Goal: Book appointment/travel/reservation

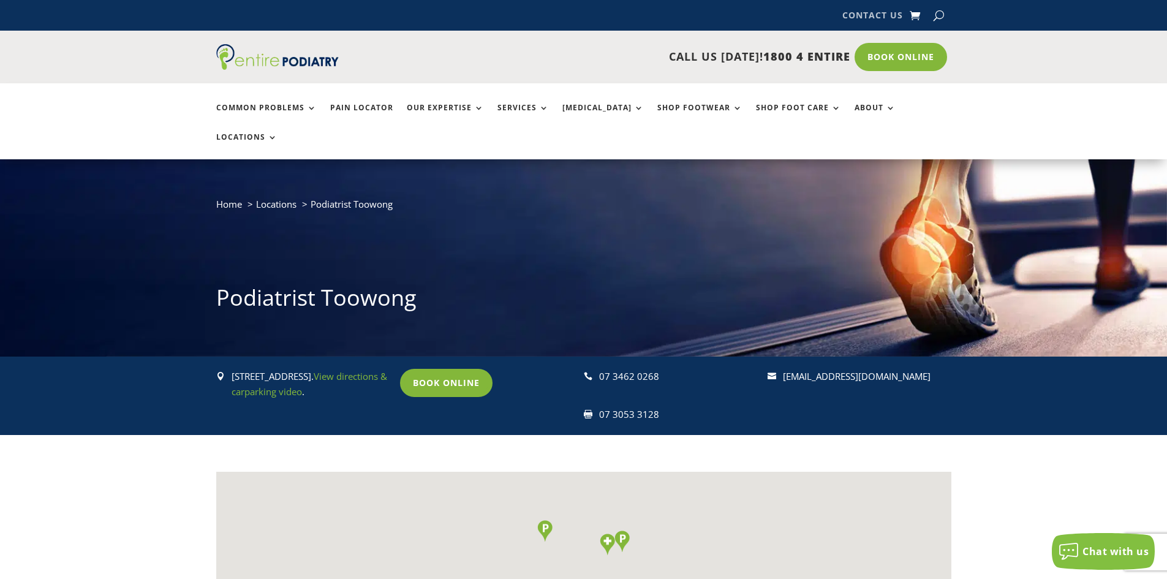
click at [871, 14] on link "Contact Us" at bounding box center [872, 17] width 61 height 13
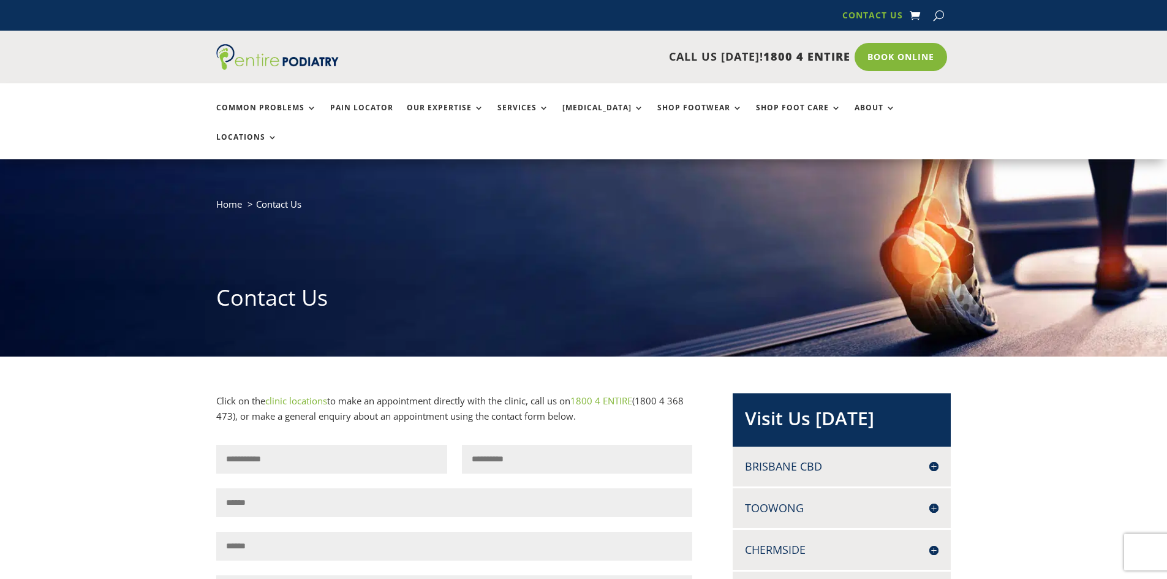
click at [932, 500] on h4 "Toowong" at bounding box center [842, 507] width 194 height 15
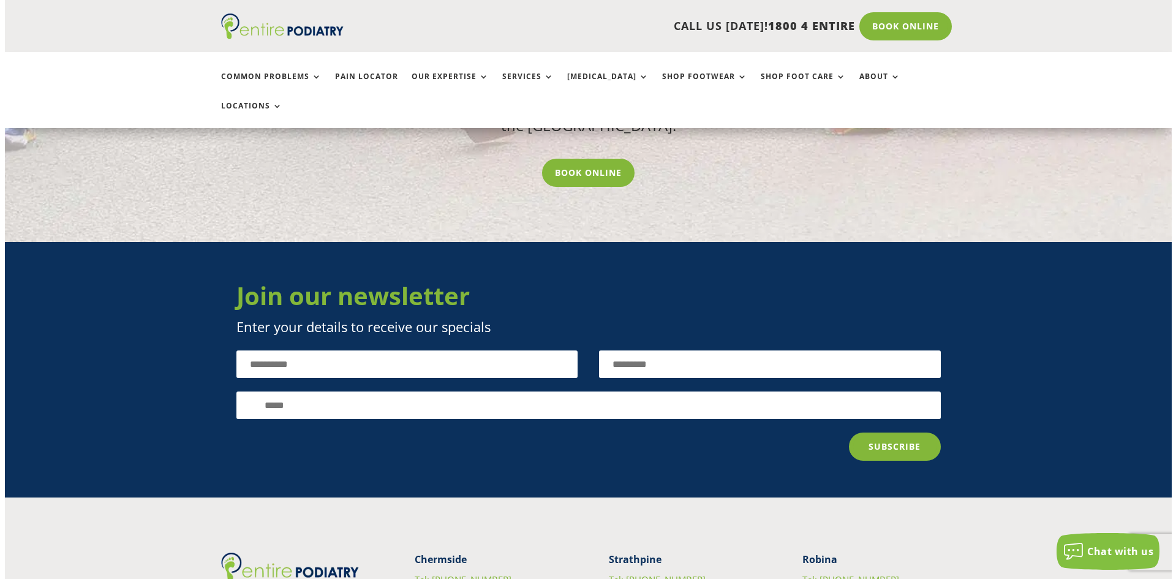
scroll to position [1617, 0]
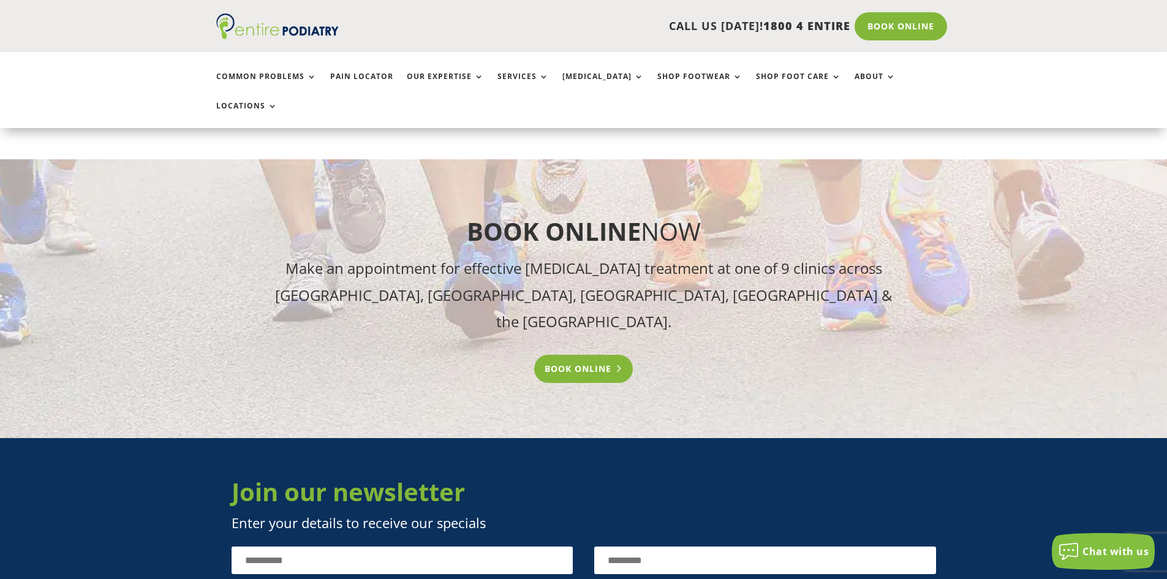
click at [608, 355] on link "Book Online" at bounding box center [583, 369] width 99 height 28
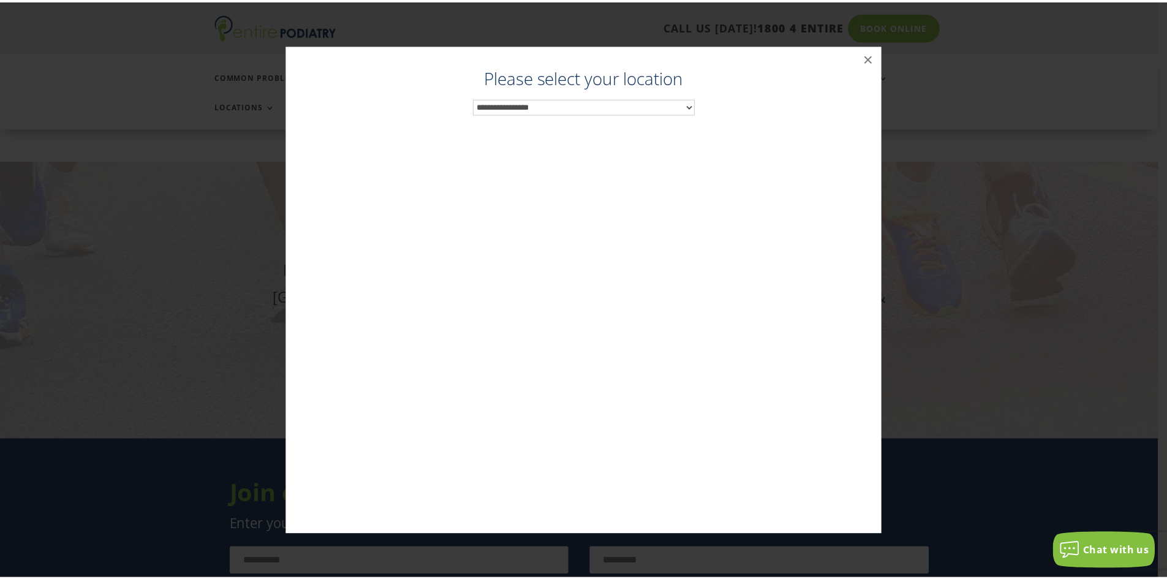
scroll to position [1615, 0]
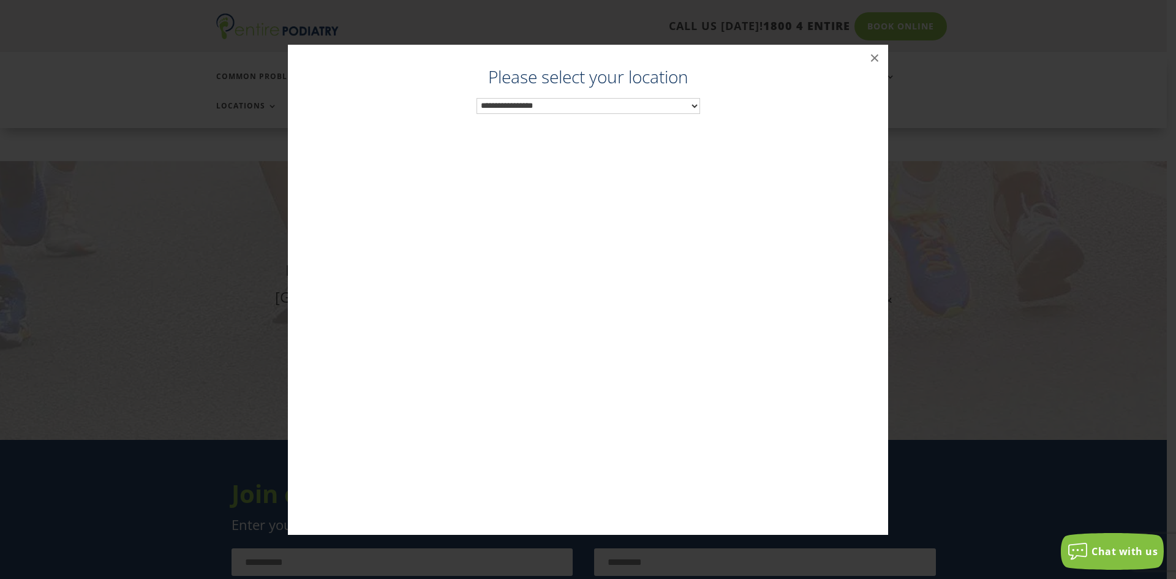
click at [696, 102] on select "**********" at bounding box center [588, 106] width 224 height 16
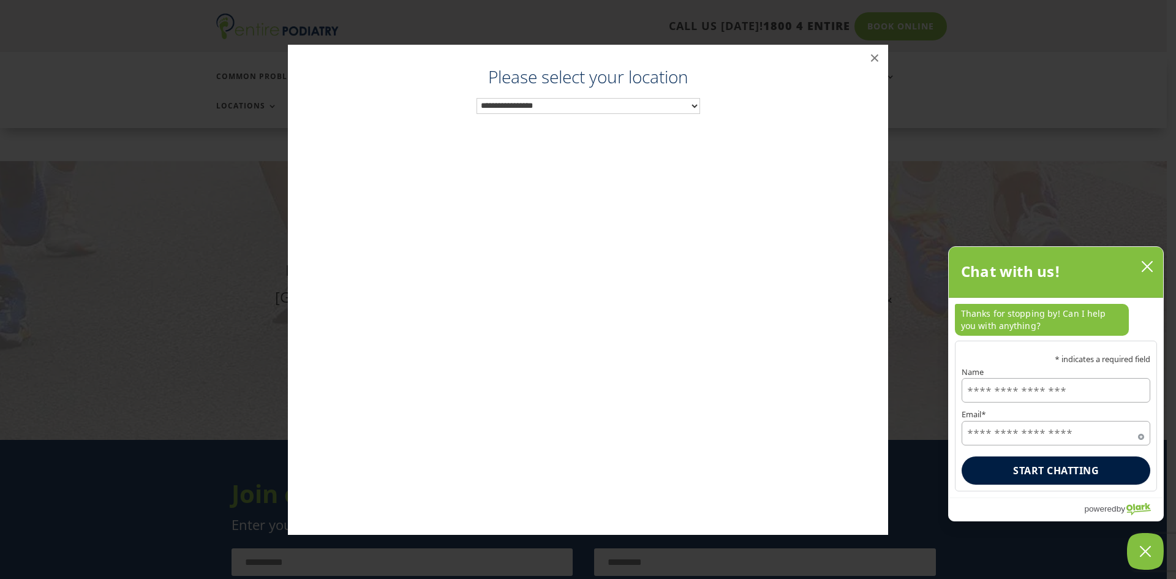
click at [696, 105] on select "**********" at bounding box center [588, 106] width 224 height 16
click at [873, 58] on button "×" at bounding box center [874, 58] width 27 height 27
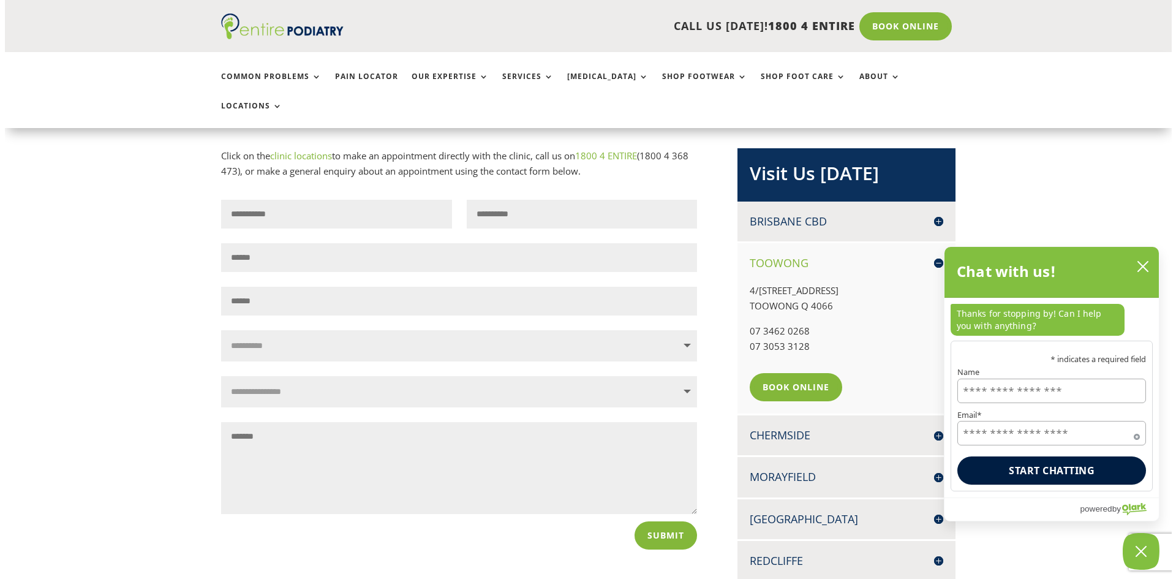
scroll to position [441, 0]
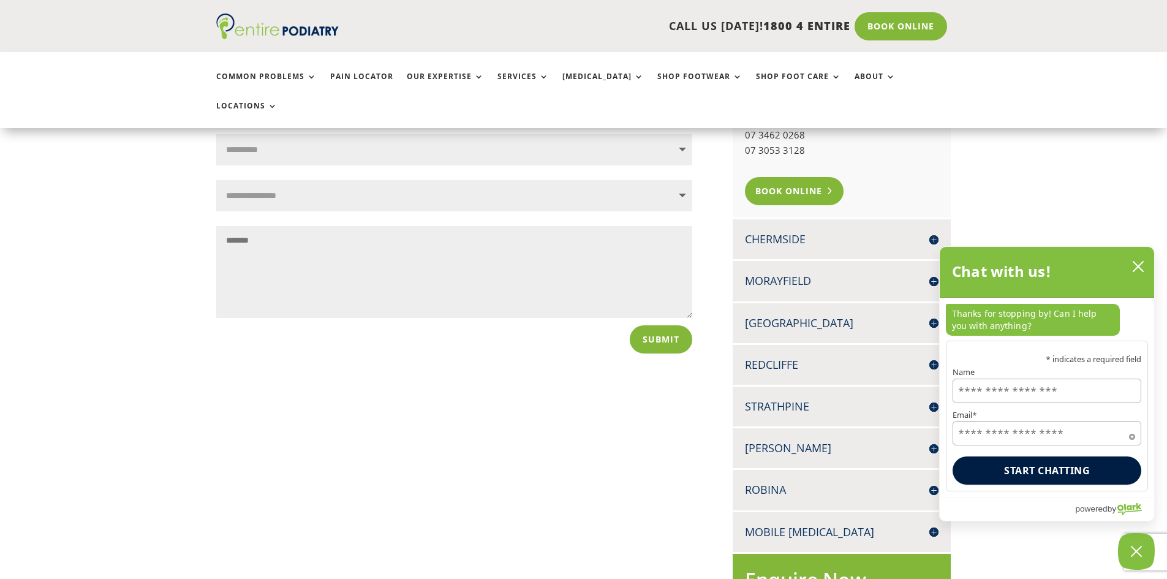
click at [795, 177] on link "Book Online" at bounding box center [794, 191] width 99 height 28
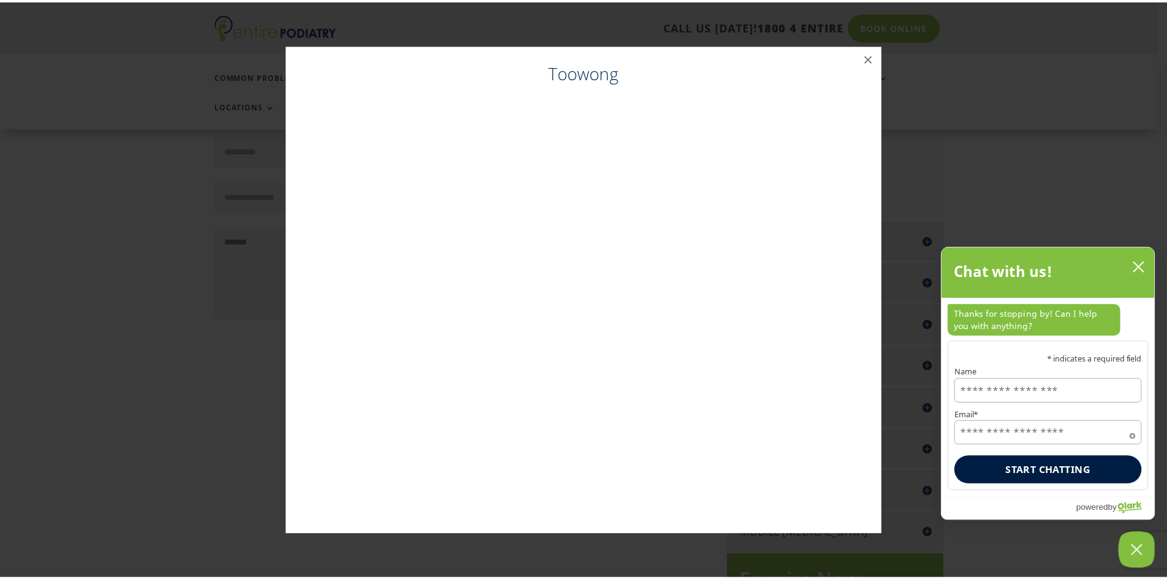
scroll to position [439, 0]
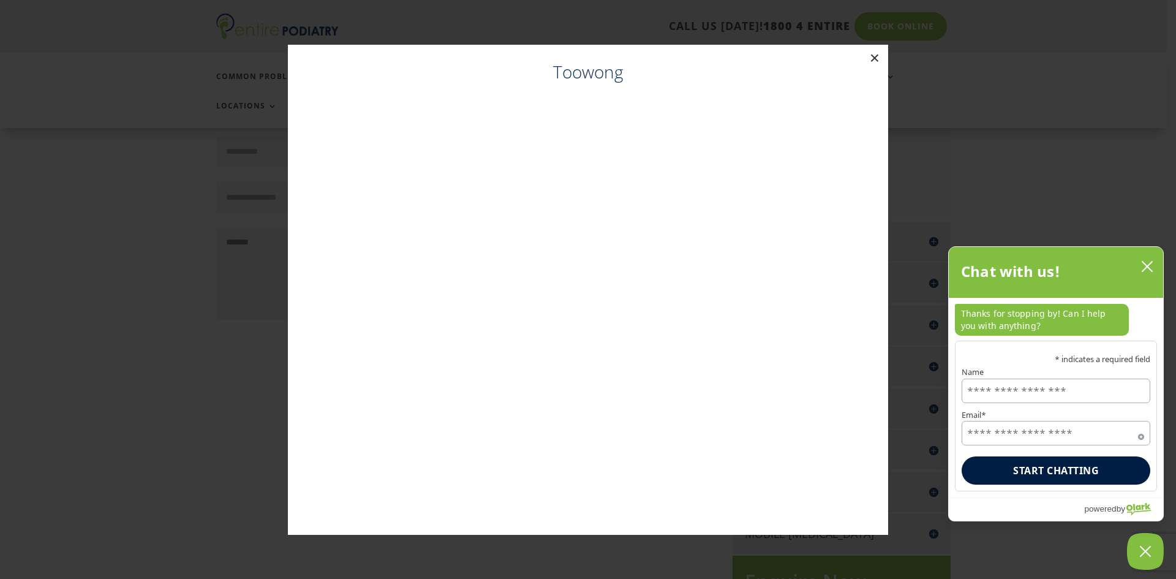
click at [870, 56] on button "×" at bounding box center [874, 58] width 27 height 27
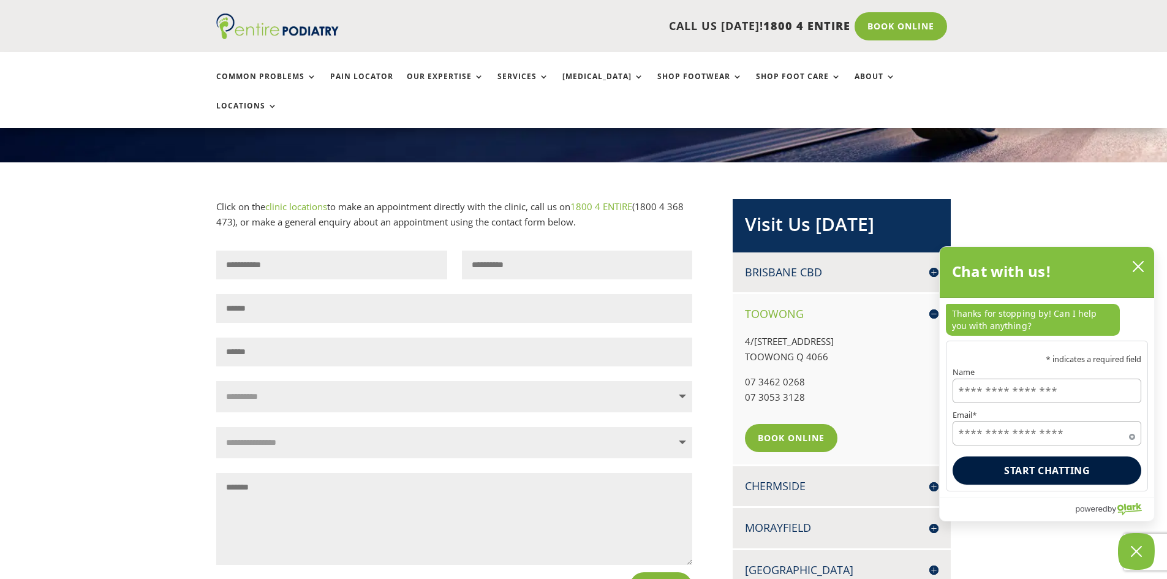
scroll to position [0, 0]
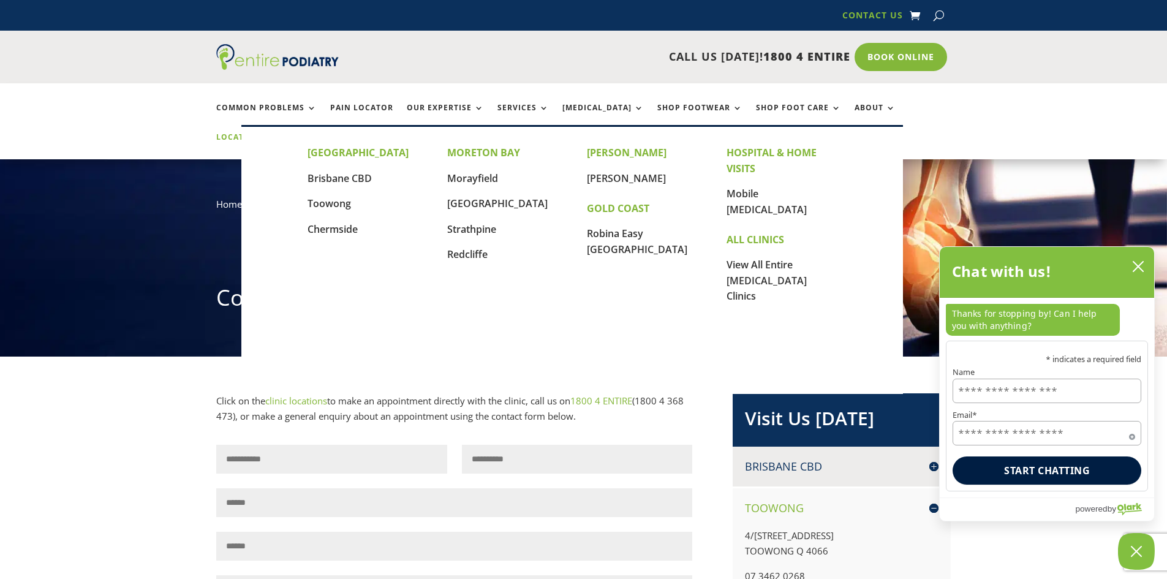
click at [277, 133] on link "Locations" at bounding box center [246, 146] width 61 height 26
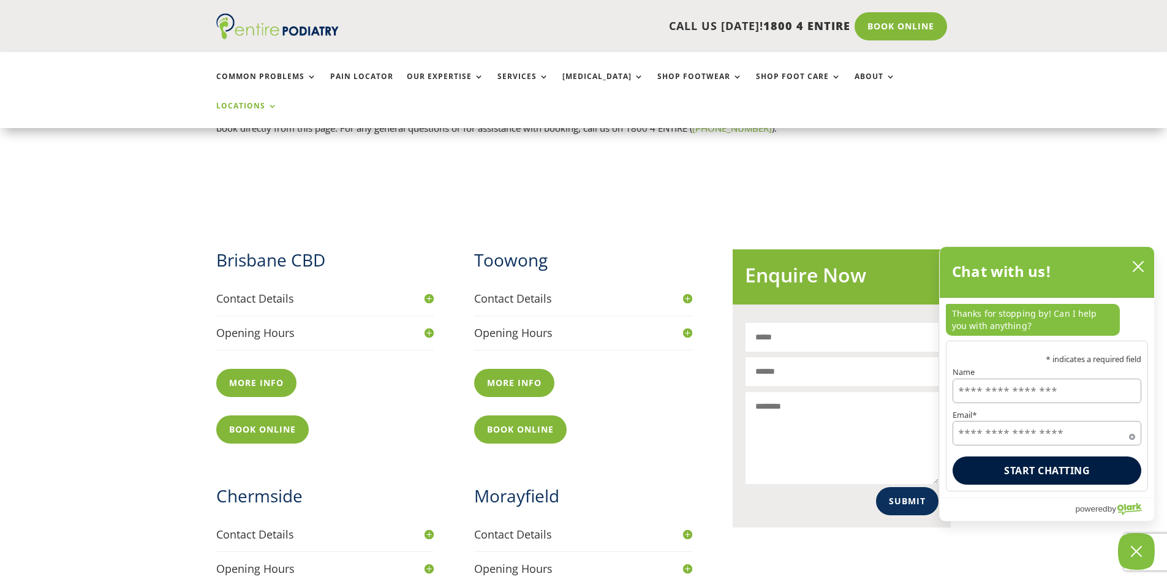
scroll to position [392, 0]
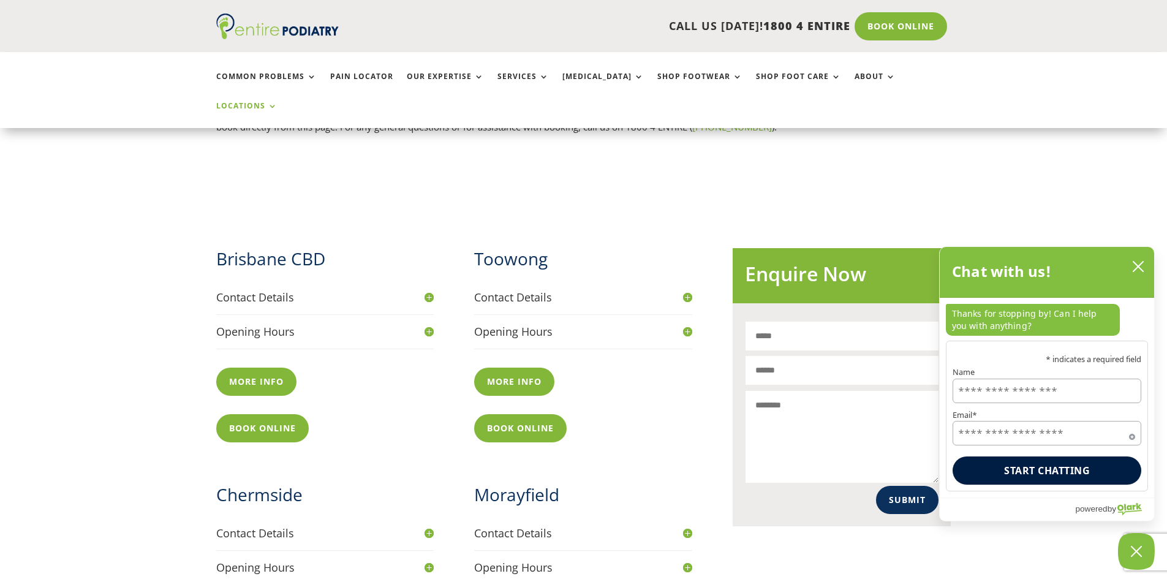
click at [273, 324] on h4 "Opening Hours" at bounding box center [325, 331] width 218 height 15
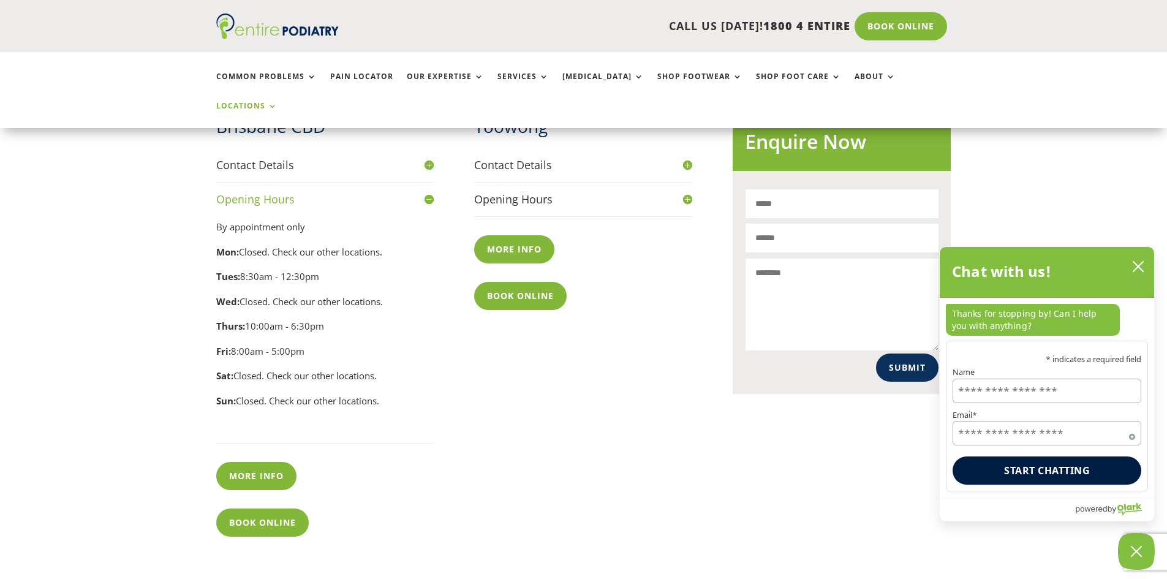
scroll to position [539, 0]
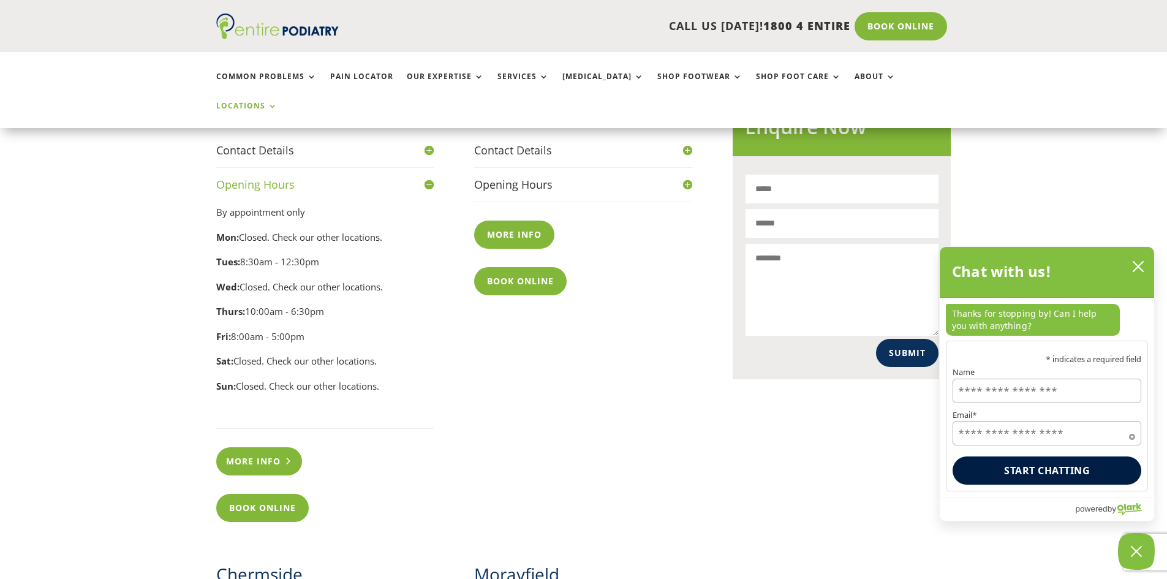
click at [258, 447] on link "More info" at bounding box center [259, 461] width 86 height 28
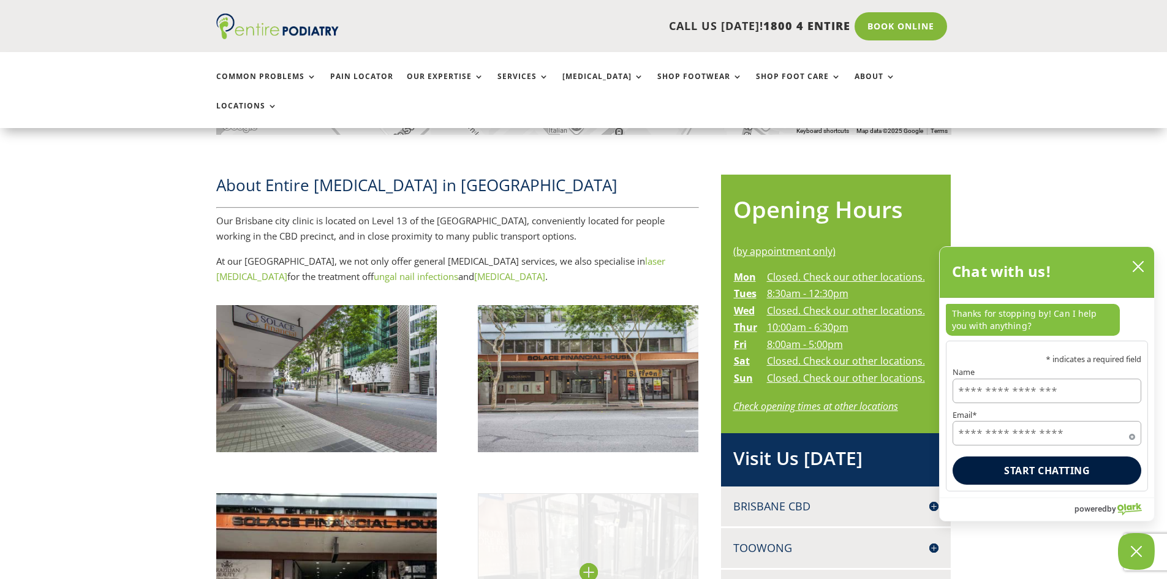
scroll to position [294, 0]
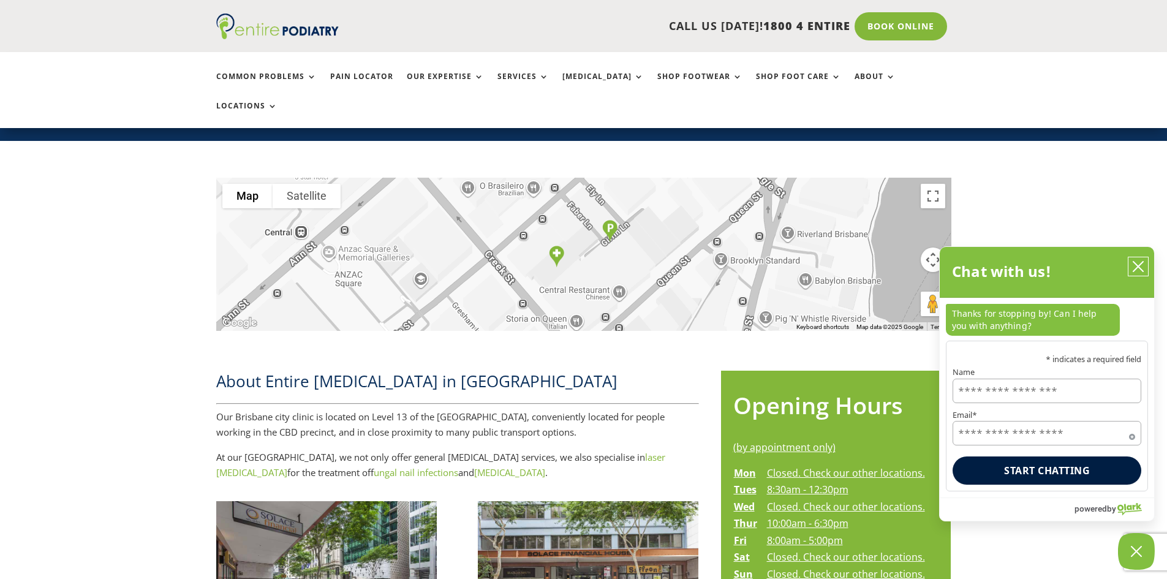
click at [1137, 265] on icon "close chatbox" at bounding box center [1138, 266] width 12 height 12
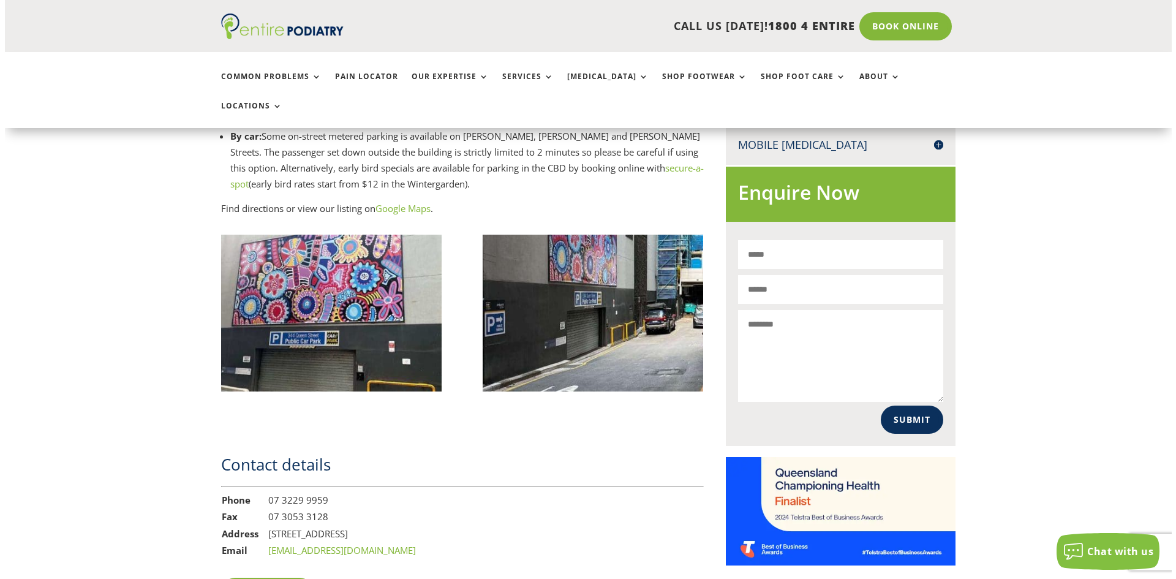
scroll to position [1274, 0]
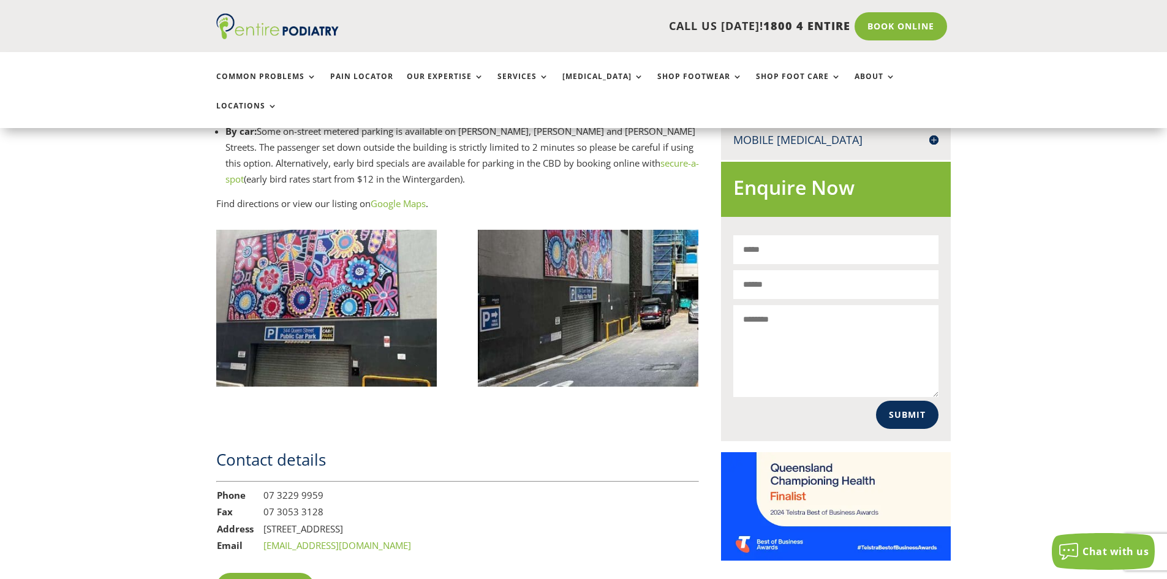
click at [280, 573] on link "Book Online" at bounding box center [265, 587] width 99 height 28
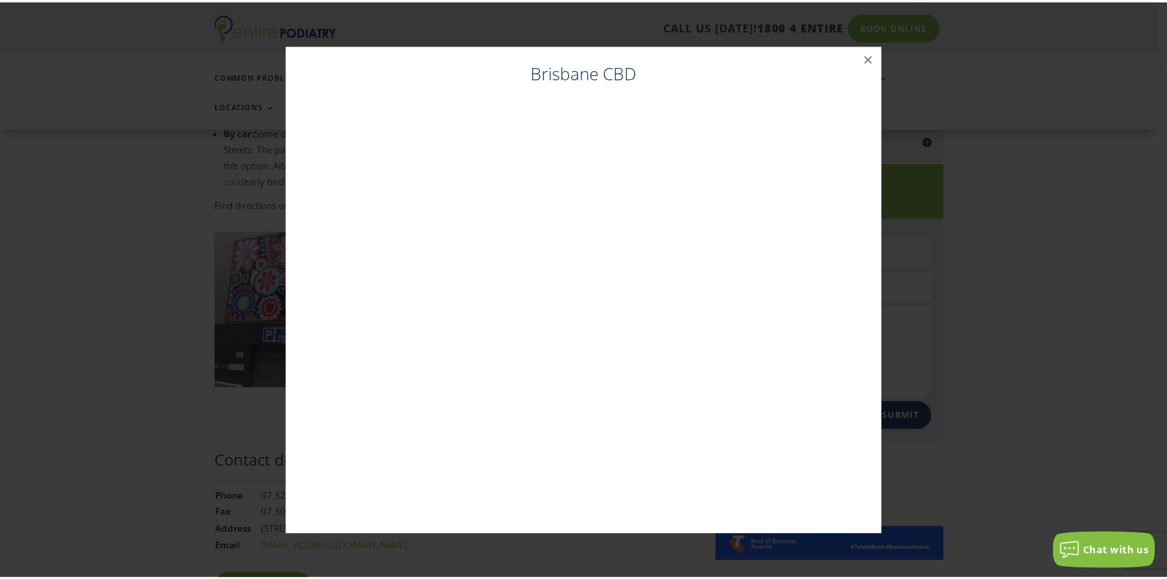
scroll to position [1272, 0]
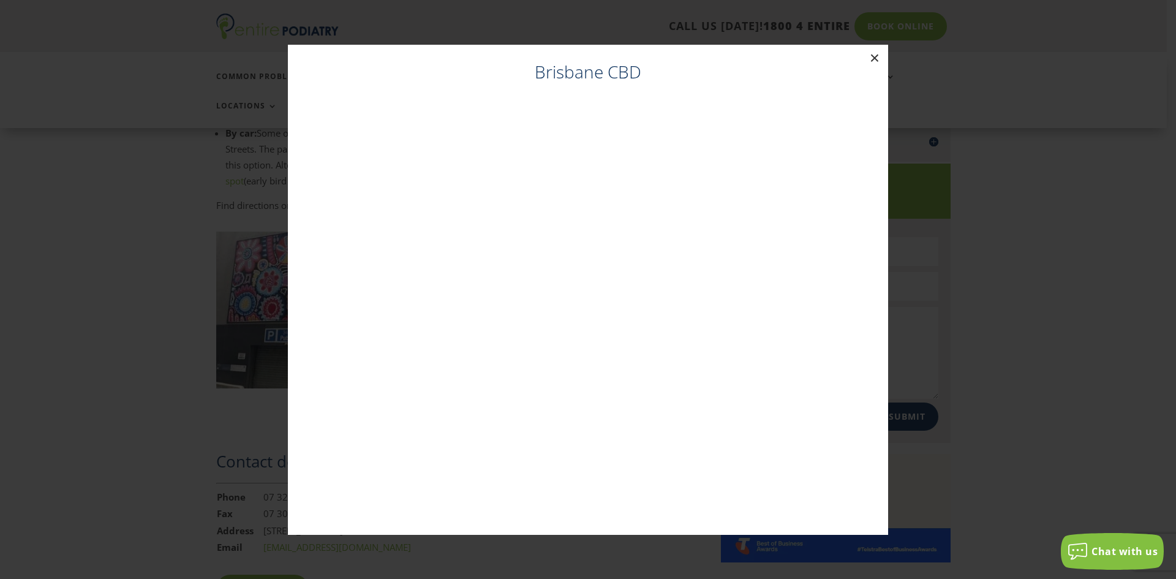
click at [870, 54] on button "×" at bounding box center [874, 58] width 27 height 27
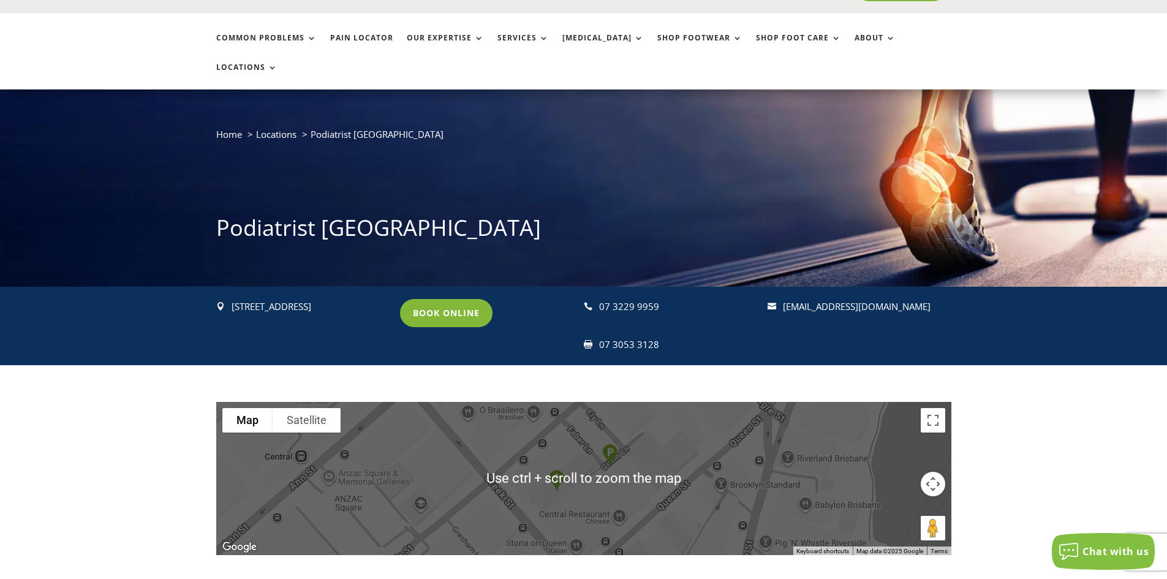
scroll to position [0, 0]
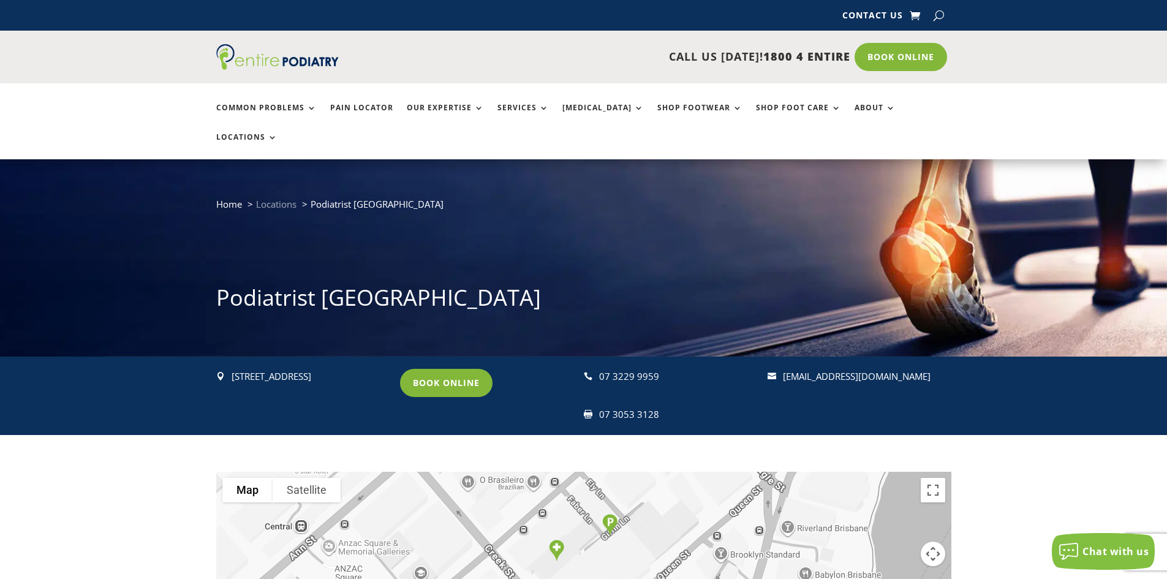
click at [276, 198] on span "Locations" at bounding box center [276, 204] width 40 height 12
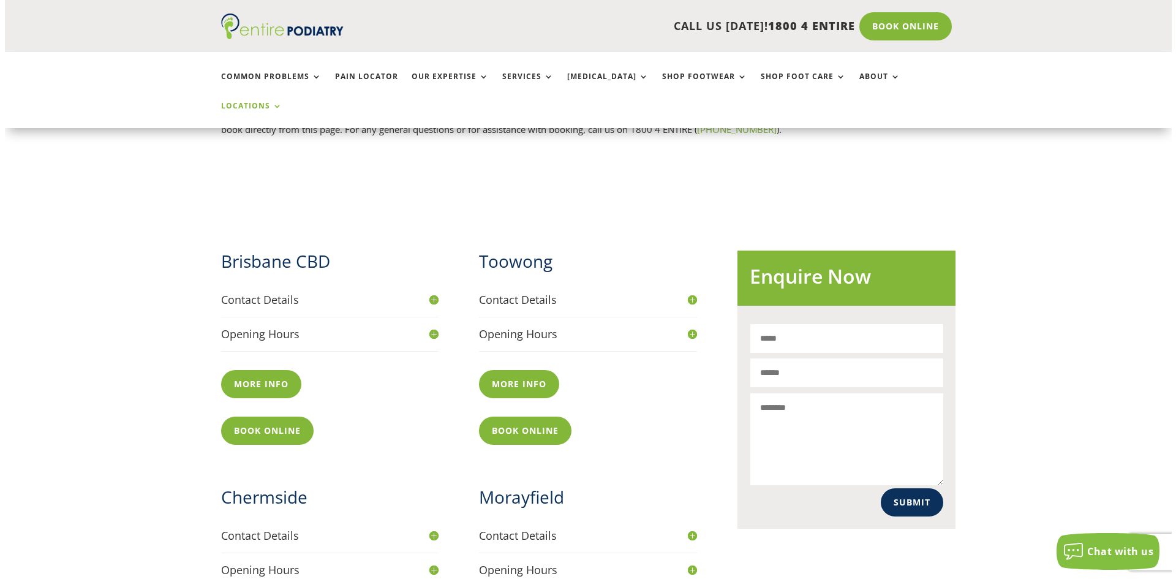
scroll to position [392, 0]
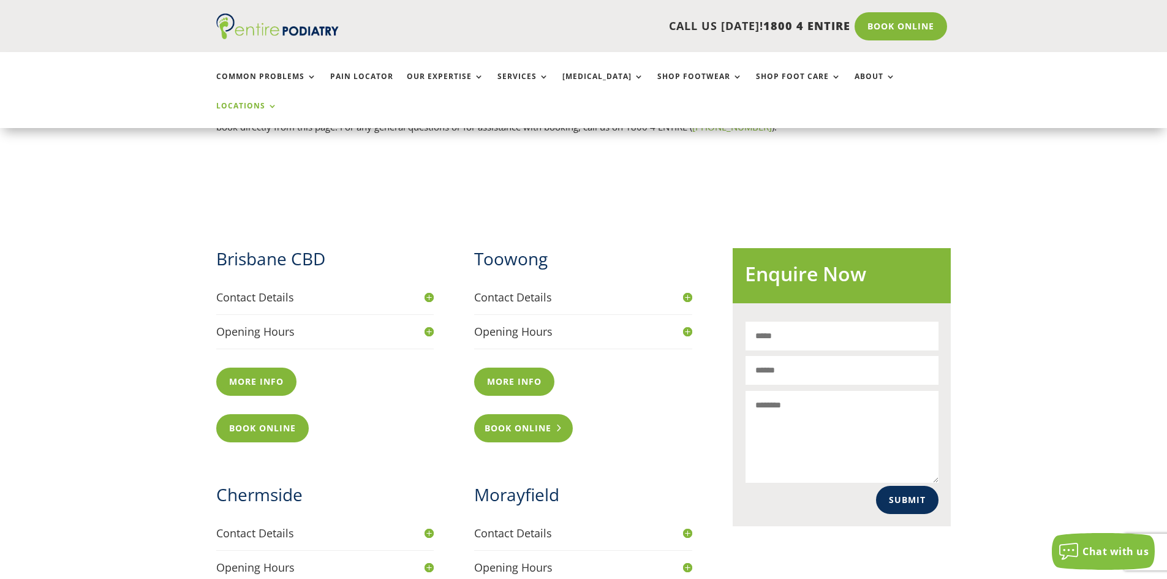
click at [524, 414] on link "Book Online" at bounding box center [523, 428] width 99 height 28
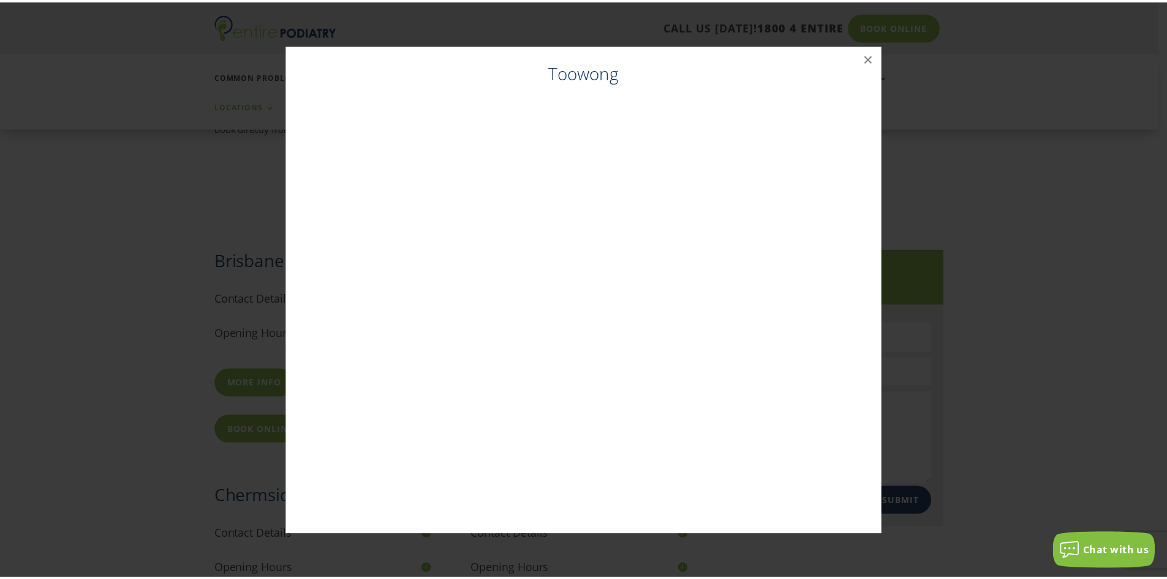
scroll to position [390, 0]
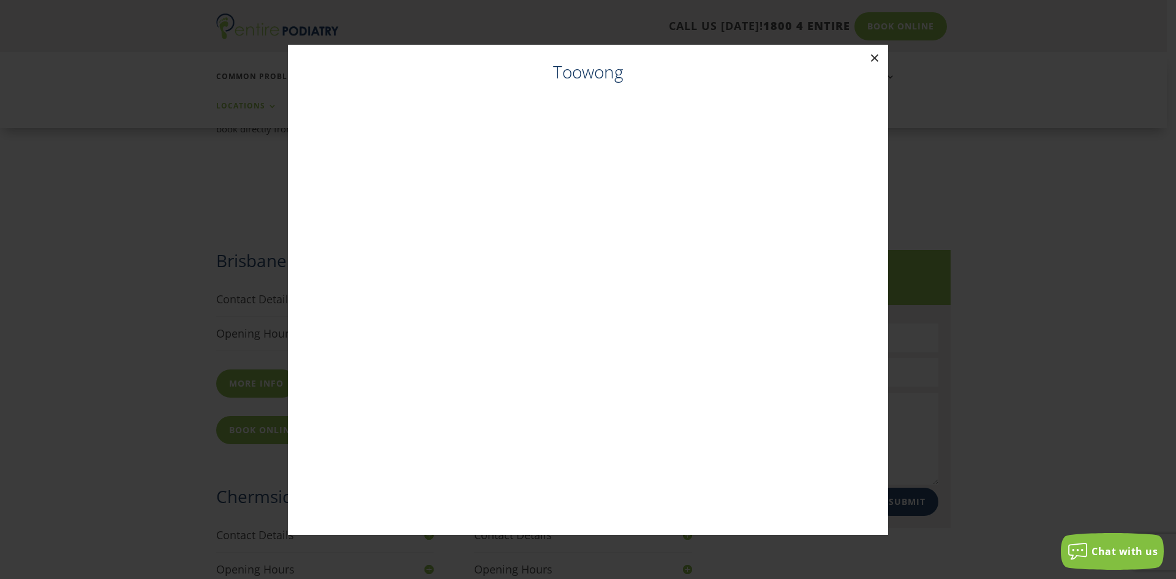
click at [877, 58] on button "×" at bounding box center [874, 58] width 27 height 27
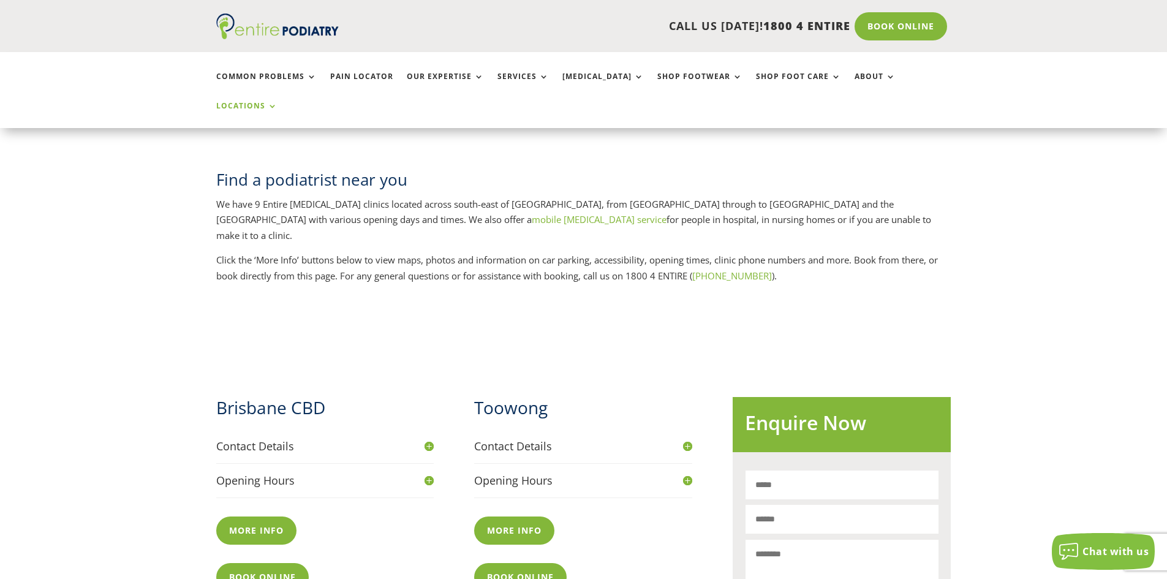
scroll to position [0, 0]
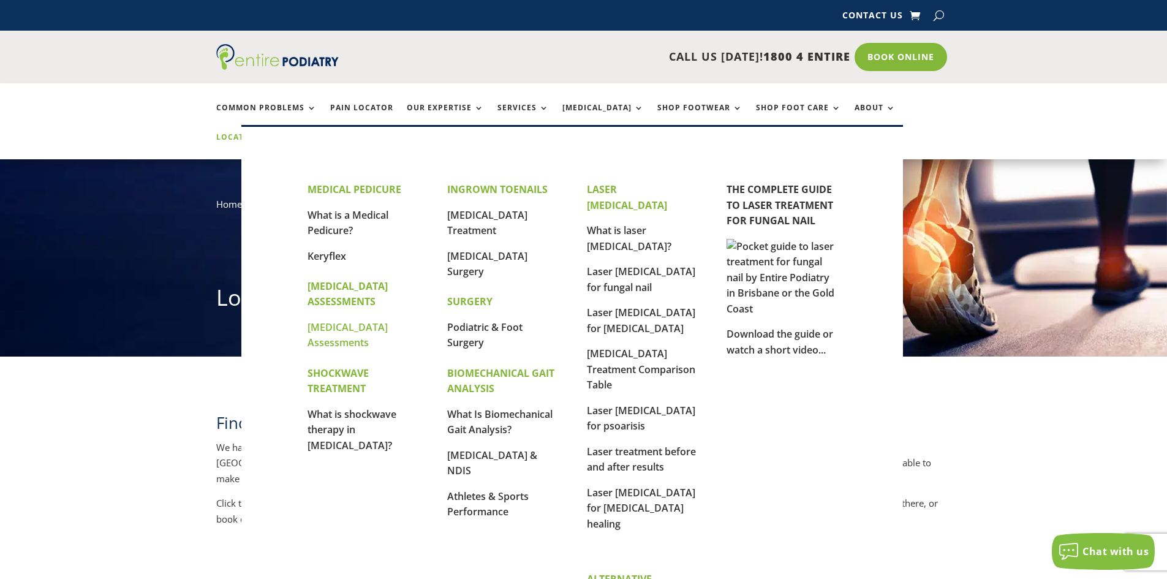
click at [342, 328] on link "[MEDICAL_DATA] Assessments" at bounding box center [347, 334] width 80 height 29
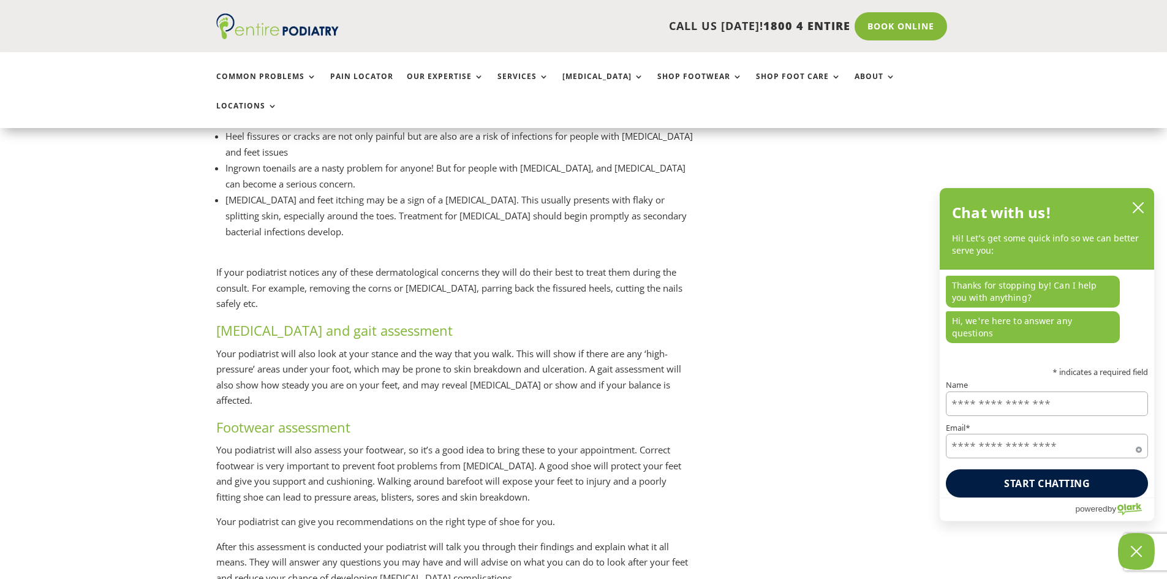
scroll to position [1617, 0]
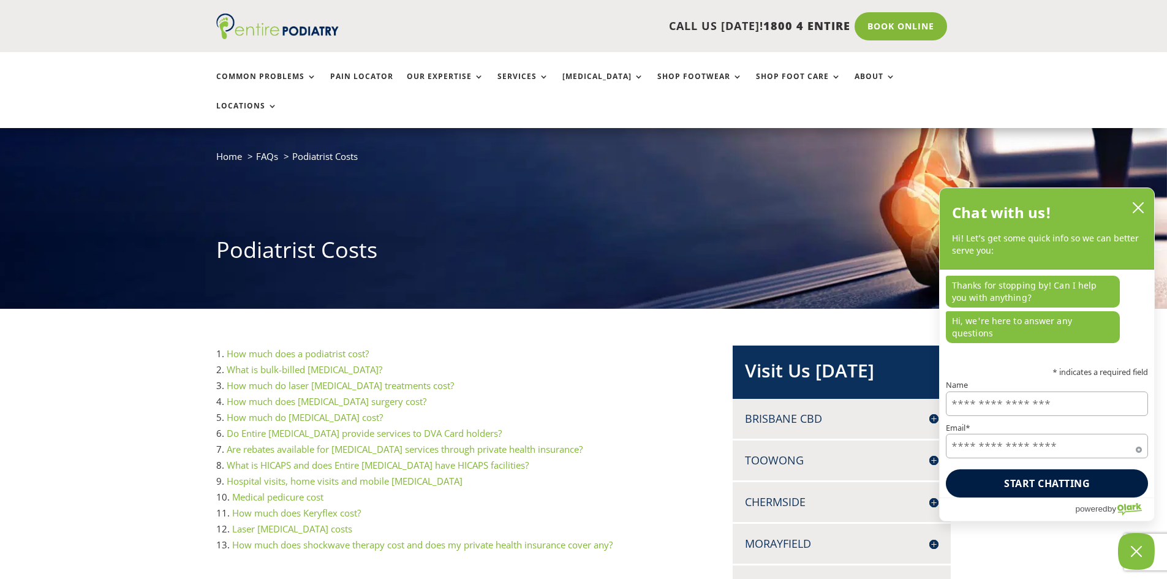
scroll to position [49, 0]
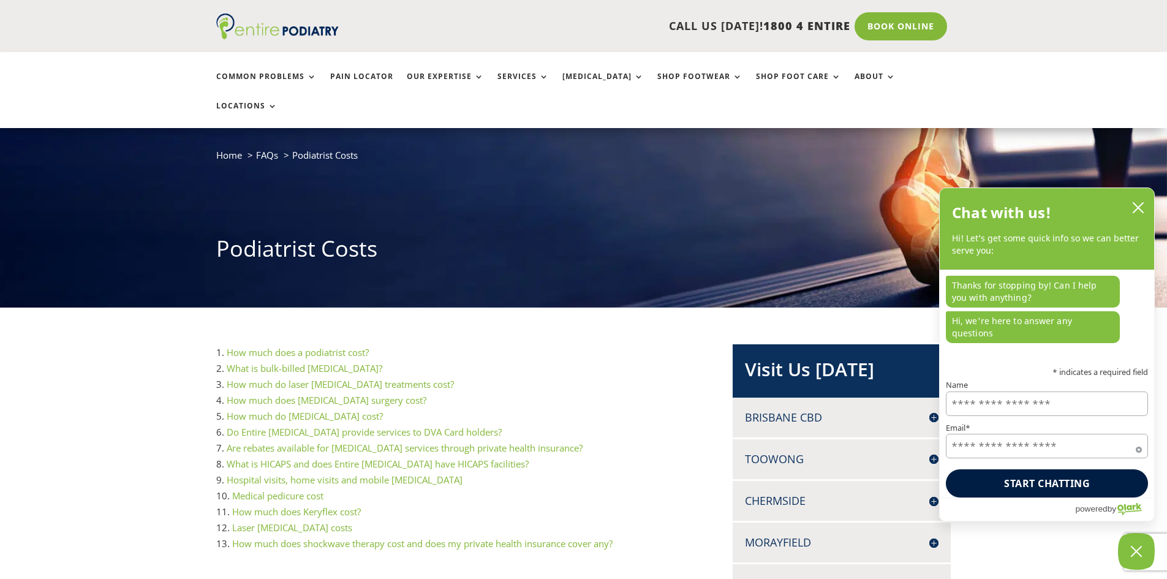
click at [347, 346] on link "How much does a podiatrist cost?" at bounding box center [298, 352] width 142 height 12
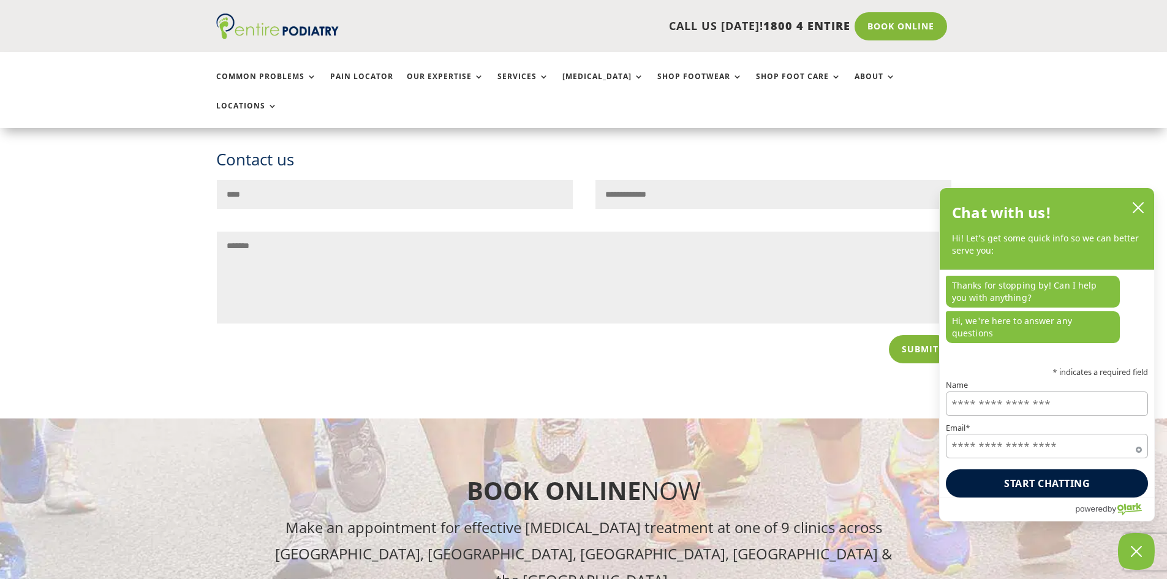
scroll to position [5992, 0]
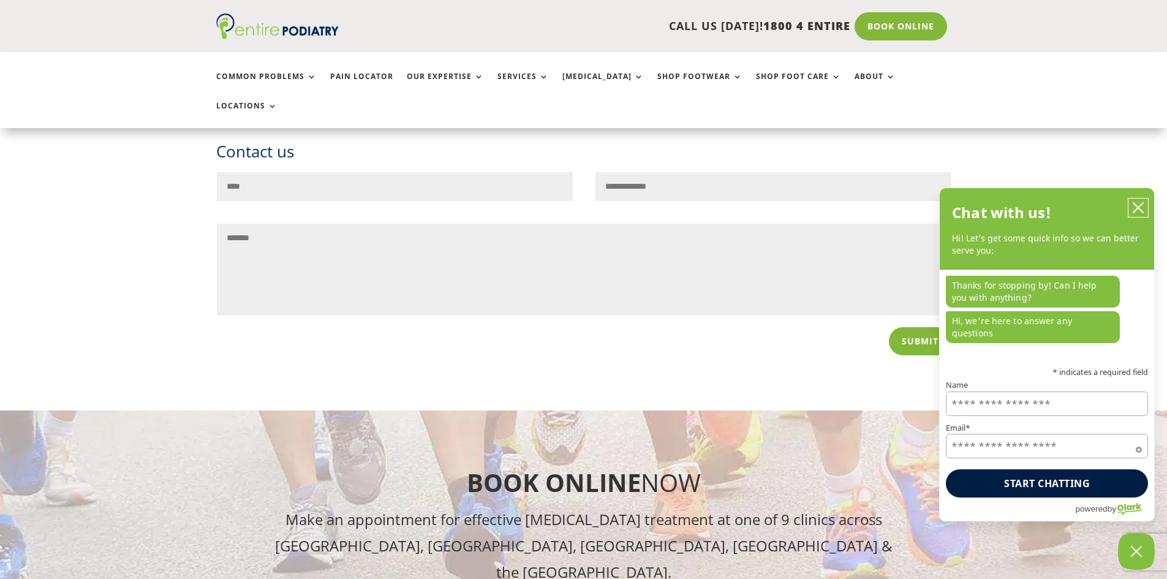
click at [1137, 214] on icon "close chatbox" at bounding box center [1138, 207] width 12 height 12
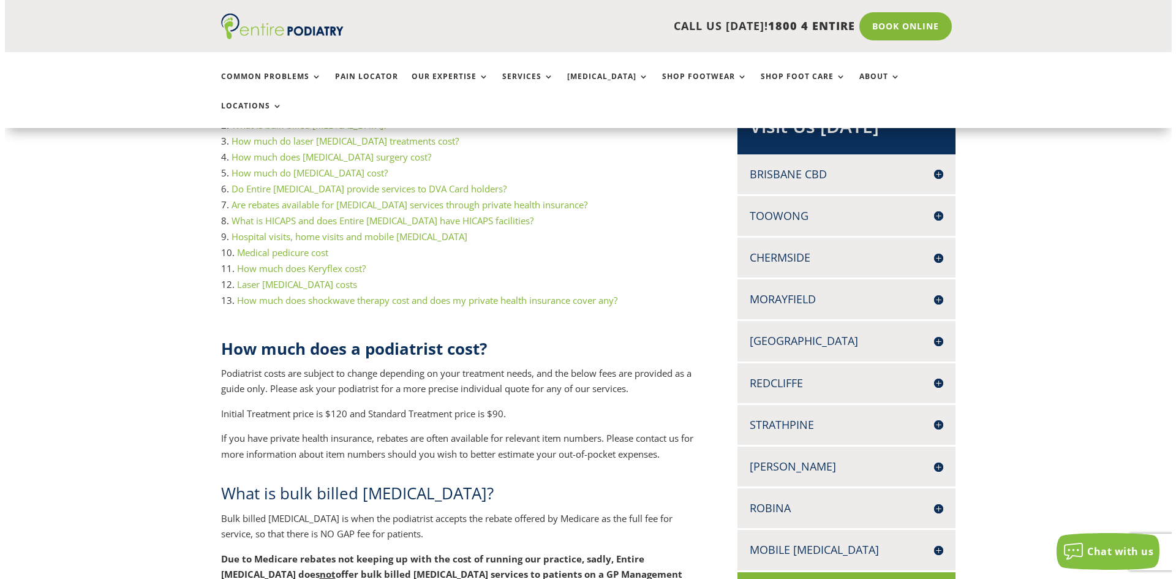
scroll to position [294, 0]
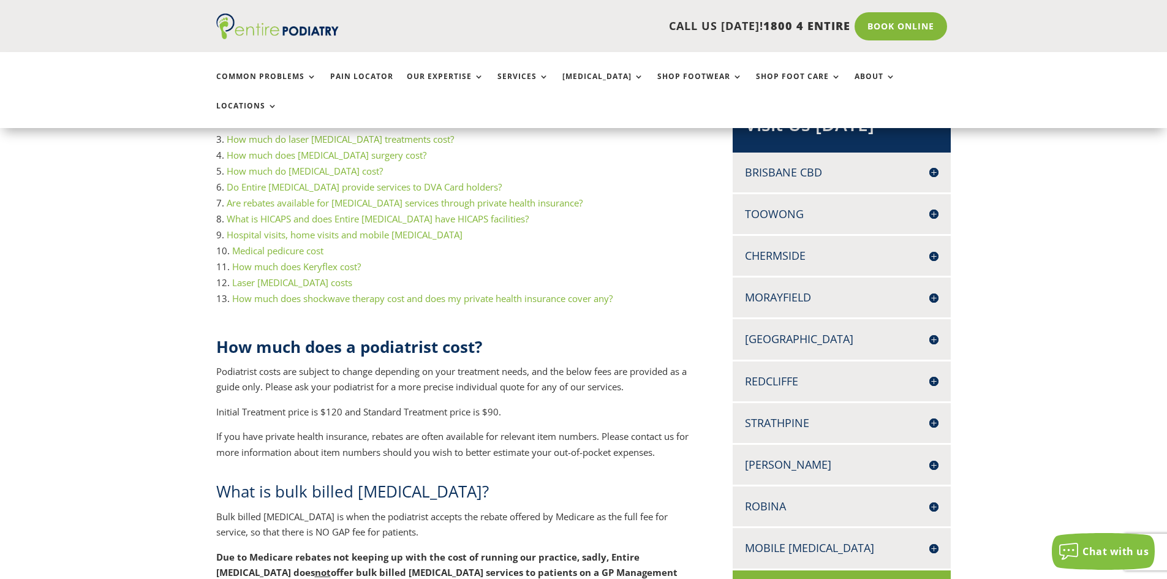
click at [799, 206] on h4 "Toowong" at bounding box center [842, 213] width 194 height 15
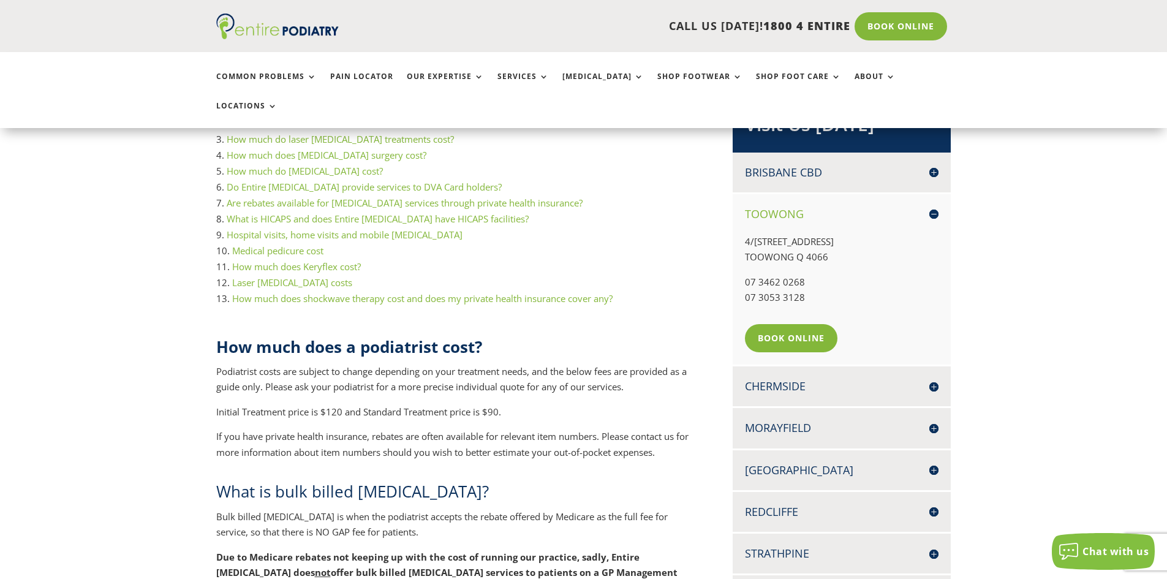
click at [936, 165] on h4 "Brisbane CBD" at bounding box center [842, 172] width 194 height 15
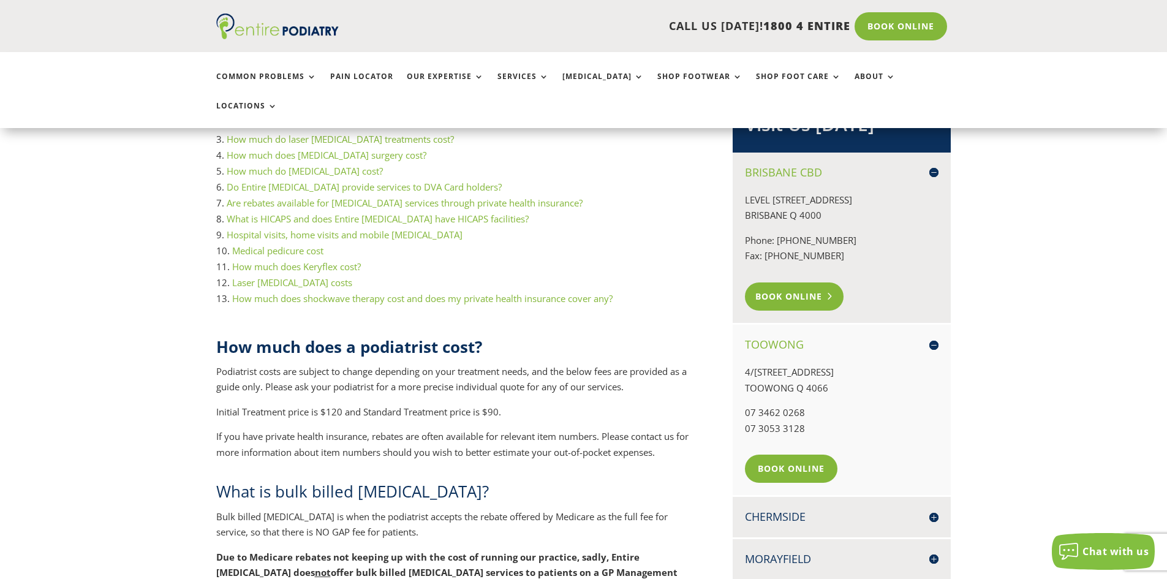
click at [796, 282] on link "Book Online" at bounding box center [794, 296] width 99 height 28
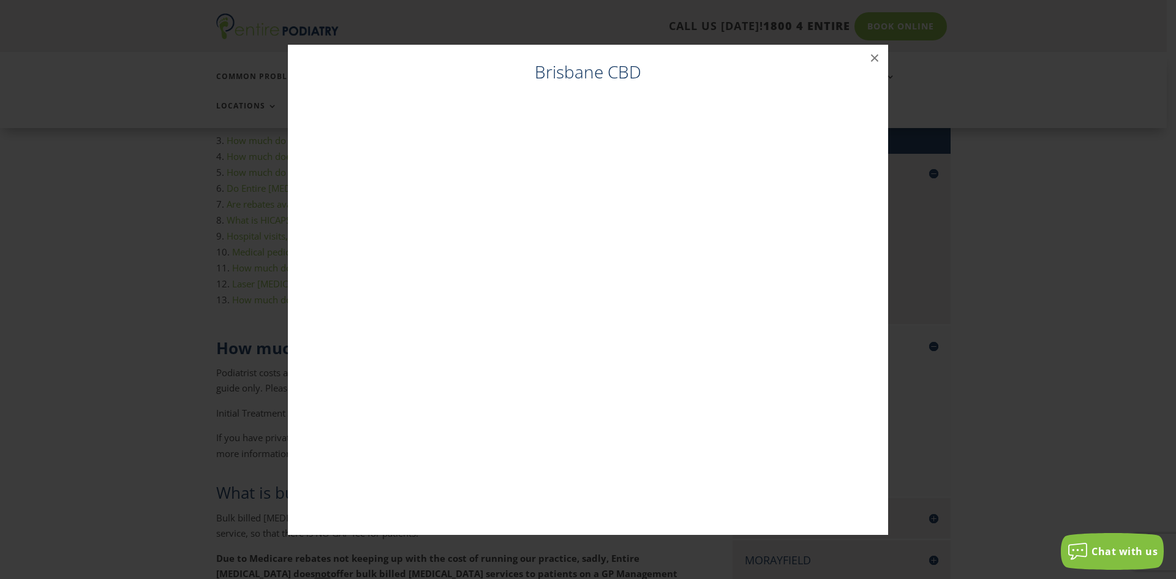
scroll to position [292, 0]
click at [878, 59] on button "×" at bounding box center [874, 58] width 27 height 27
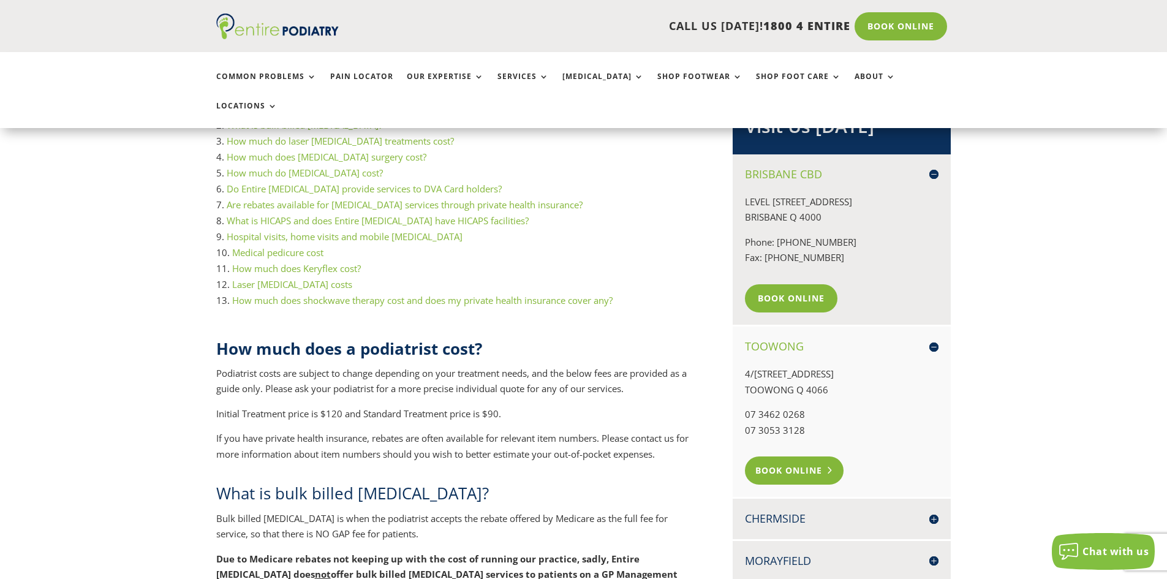
click at [796, 456] on link "Book Online" at bounding box center [794, 470] width 99 height 28
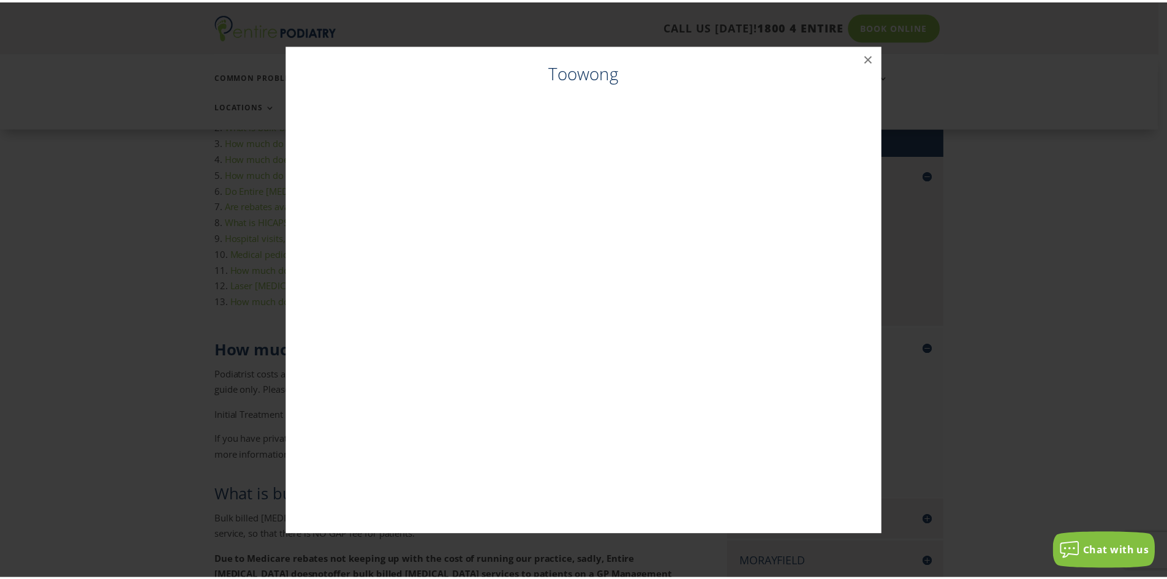
scroll to position [290, 0]
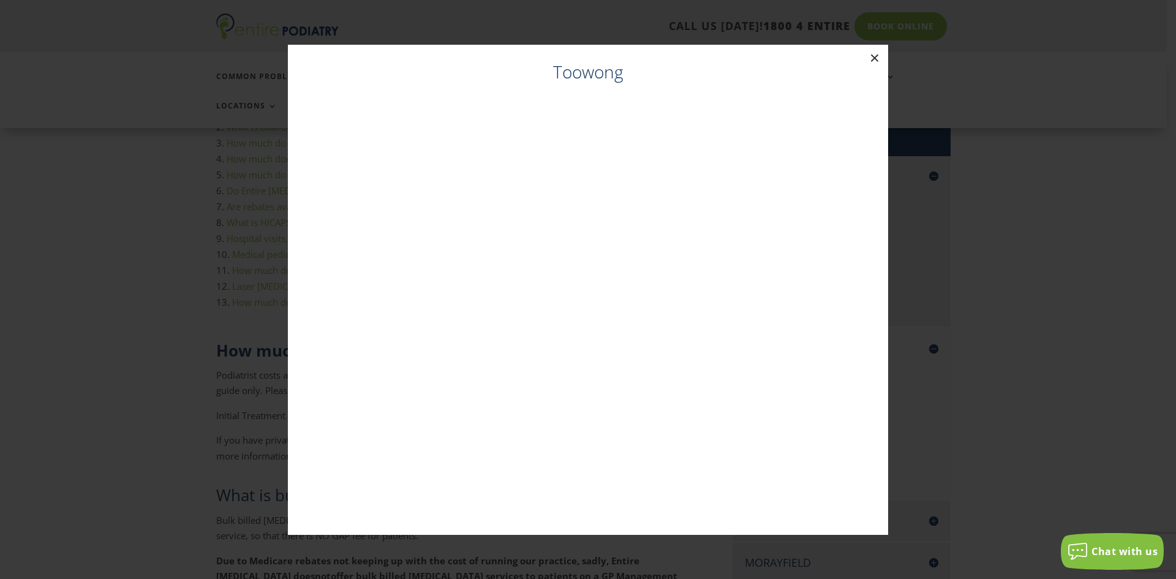
click at [875, 55] on button "×" at bounding box center [874, 58] width 27 height 27
